Goal: Download file/media

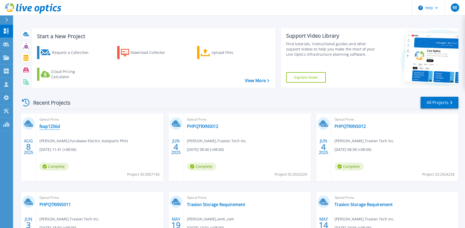
click at [47, 127] on link "feap1256d" at bounding box center [49, 126] width 21 height 5
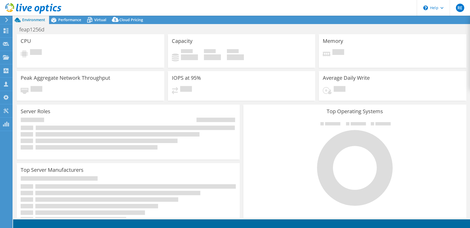
select select "USD"
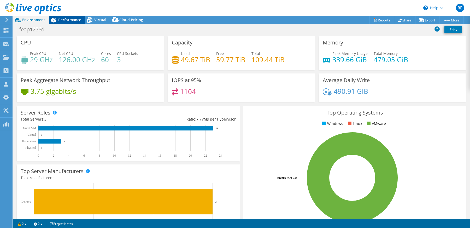
click at [71, 19] on span "Performance" at bounding box center [69, 19] width 23 height 5
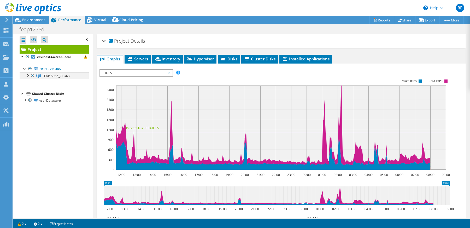
click at [29, 76] on div at bounding box center [27, 74] width 5 height 5
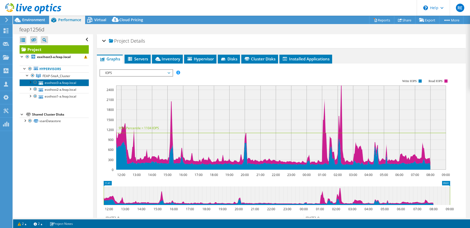
click at [57, 82] on link "esxihost3-a.feap.local" at bounding box center [54, 82] width 69 height 7
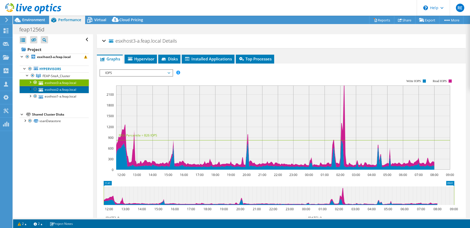
click at [60, 88] on link "esxihost2-a.feap.local" at bounding box center [54, 89] width 69 height 7
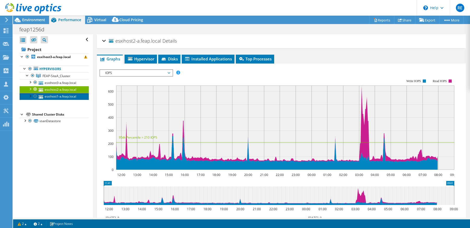
click at [60, 93] on link "esxihost1-a.feap.local" at bounding box center [54, 96] width 69 height 7
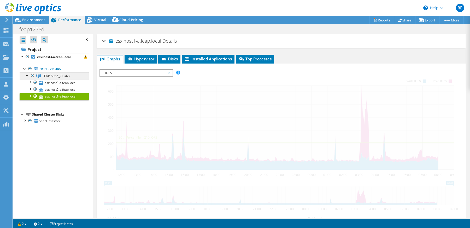
click at [57, 76] on span "FEAP-SiteA_Cluster" at bounding box center [57, 76] width 28 height 4
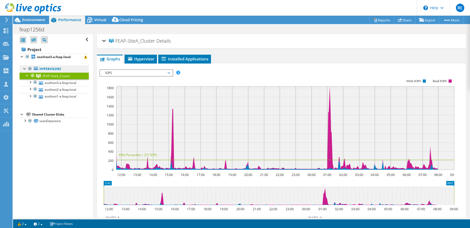
click at [52, 70] on link "Hypervisors" at bounding box center [54, 69] width 69 height 7
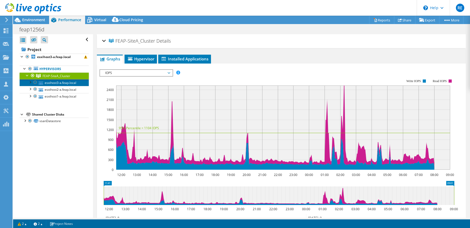
click at [56, 80] on link "esxihost3-a.feap.local" at bounding box center [54, 82] width 69 height 7
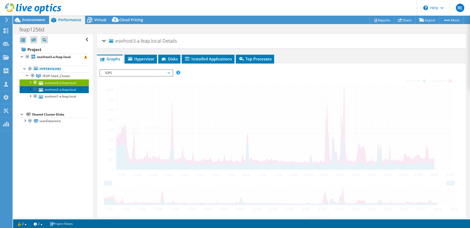
click at [59, 86] on link "esxihost2-a.feap.local" at bounding box center [54, 89] width 69 height 7
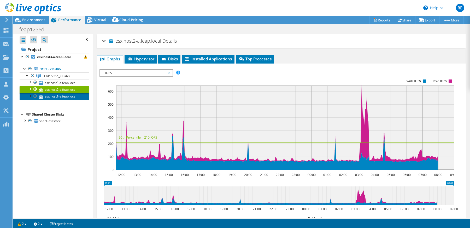
click at [61, 93] on link "esxihost1-a.feap.local" at bounding box center [54, 96] width 69 height 7
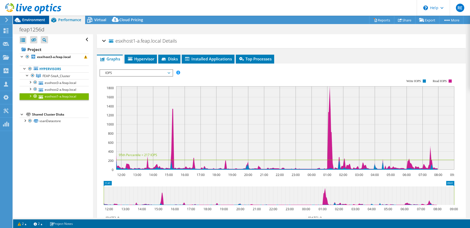
click at [29, 20] on span "Environment" at bounding box center [33, 19] width 23 height 5
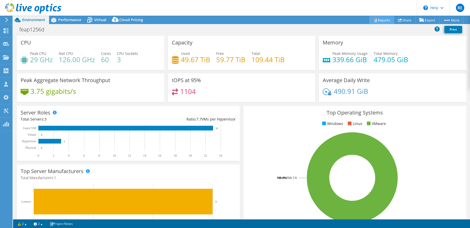
click at [377, 22] on link "Reports" at bounding box center [381, 20] width 25 height 8
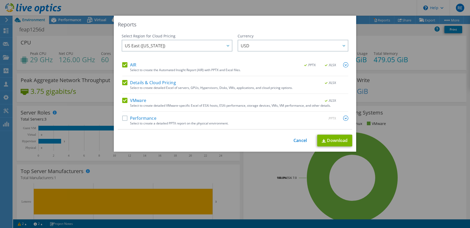
click at [149, 124] on div "Select to create a detailed PPTX report on the physical environment." at bounding box center [239, 123] width 218 height 4
click at [133, 115] on label "Performance" at bounding box center [139, 117] width 34 height 5
click at [0, 0] on input "Performance" at bounding box center [0, 0] width 0 height 0
click at [122, 85] on label "Details & Cloud Pricing" at bounding box center [149, 82] width 54 height 5
click at [0, 0] on input "Details & Cloud Pricing" at bounding box center [0, 0] width 0 height 0
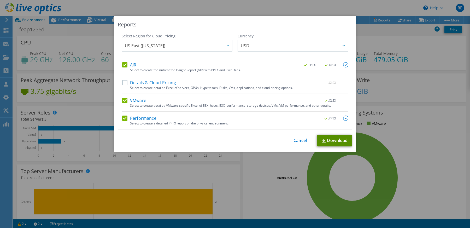
click at [332, 139] on link "Download" at bounding box center [334, 140] width 35 height 12
click at [298, 136] on div "This process may take a while, please wait... Cancel Download" at bounding box center [235, 140] width 234 height 12
click at [297, 141] on link "Cancel" at bounding box center [299, 140] width 13 height 5
